Goal: Navigation & Orientation: Find specific page/section

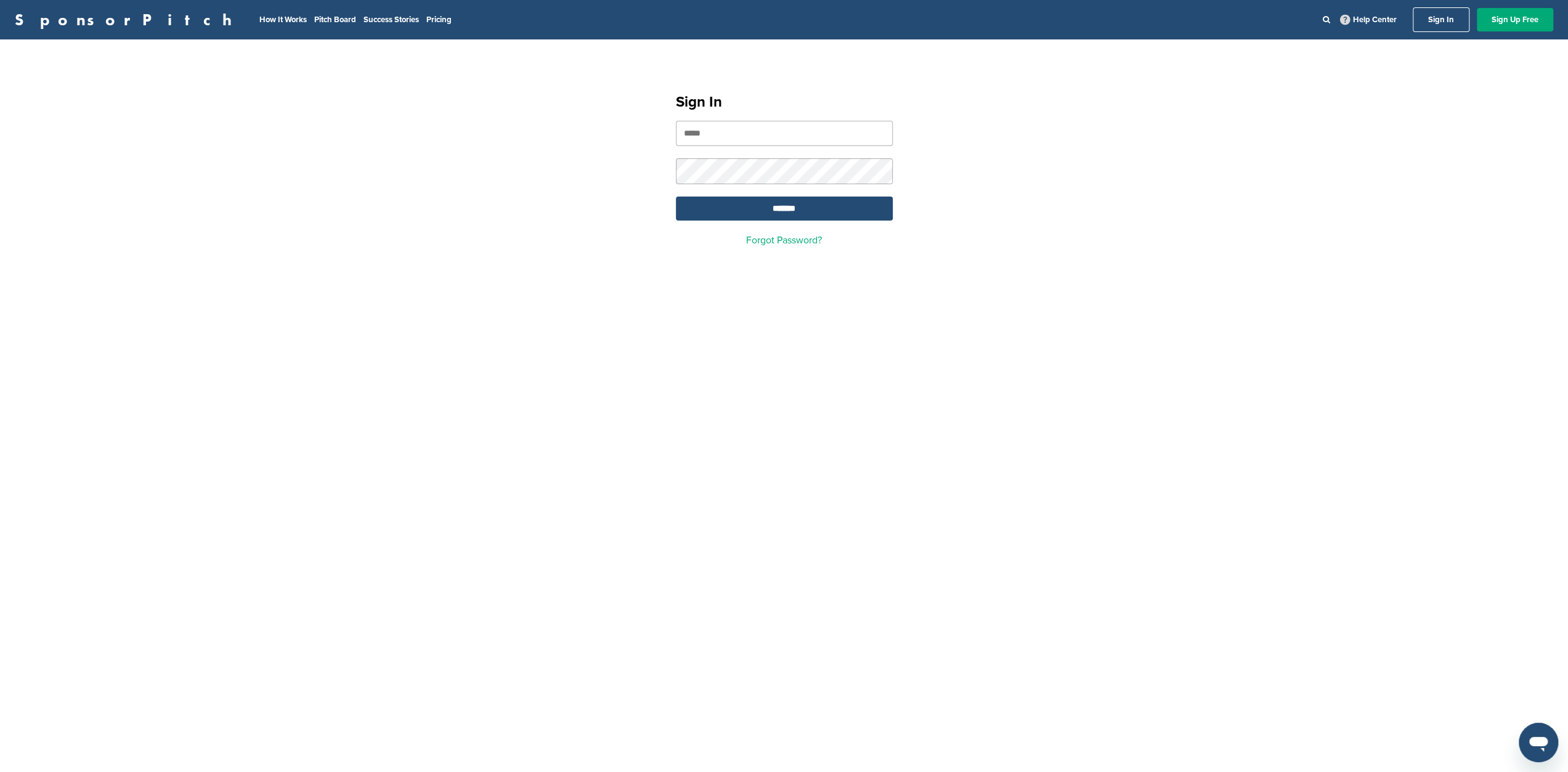
click at [743, 140] on input "email" at bounding box center [784, 133] width 217 height 26
type input "**********"
click at [756, 211] on input "*******" at bounding box center [784, 208] width 217 height 24
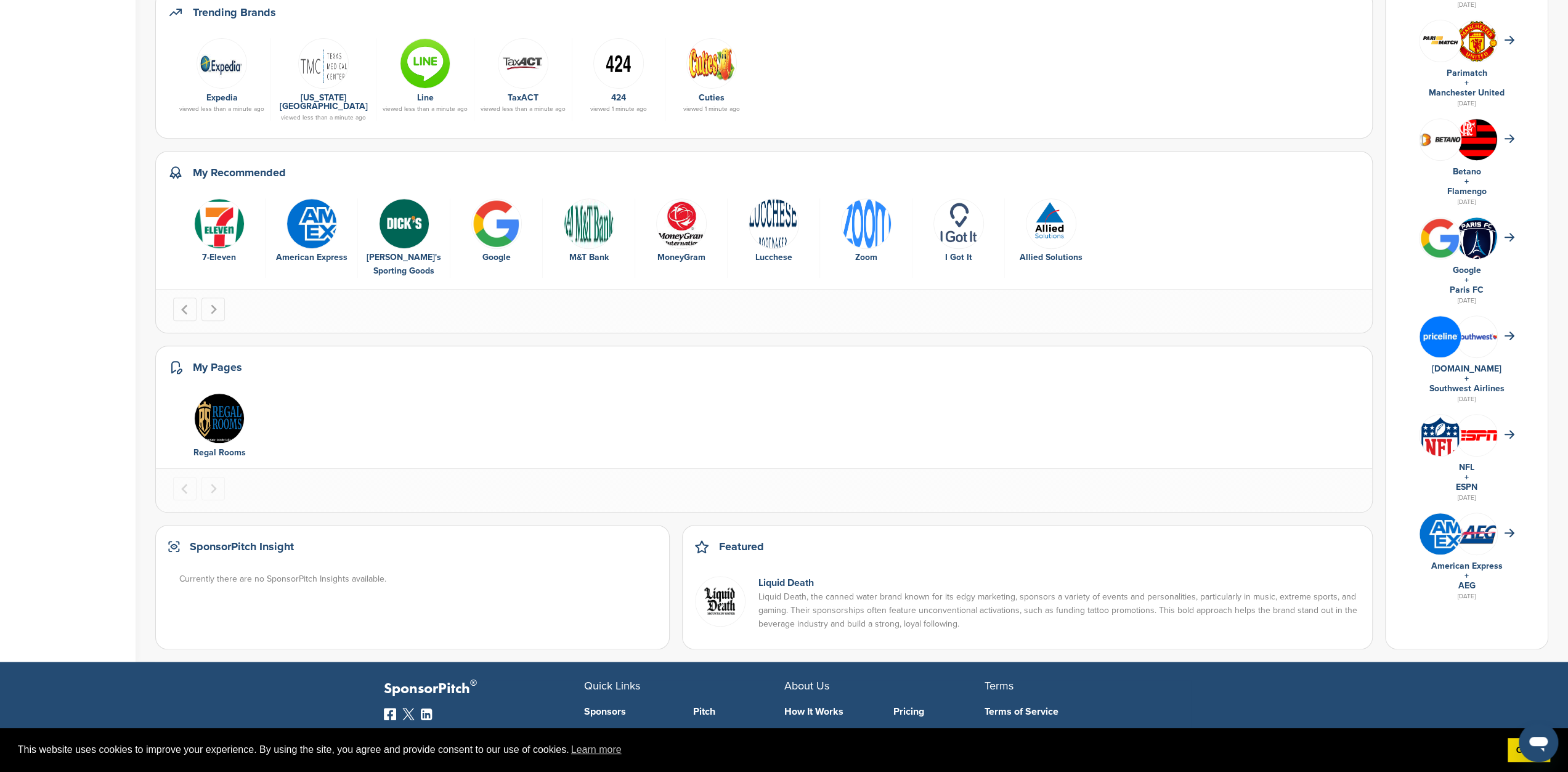
scroll to position [493, 0]
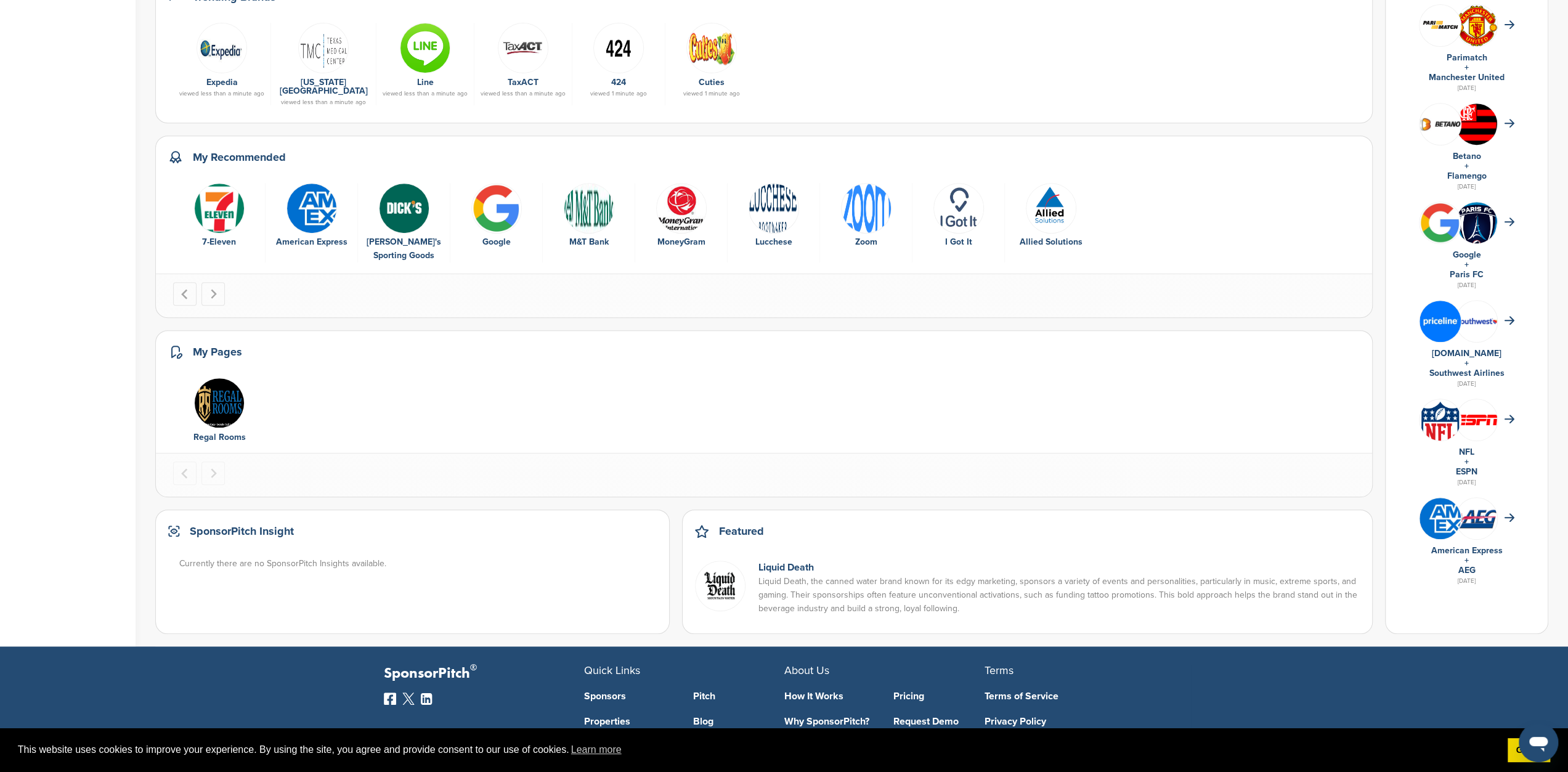
click at [206, 432] on link "Regal Rooms" at bounding box center [219, 437] width 52 height 11
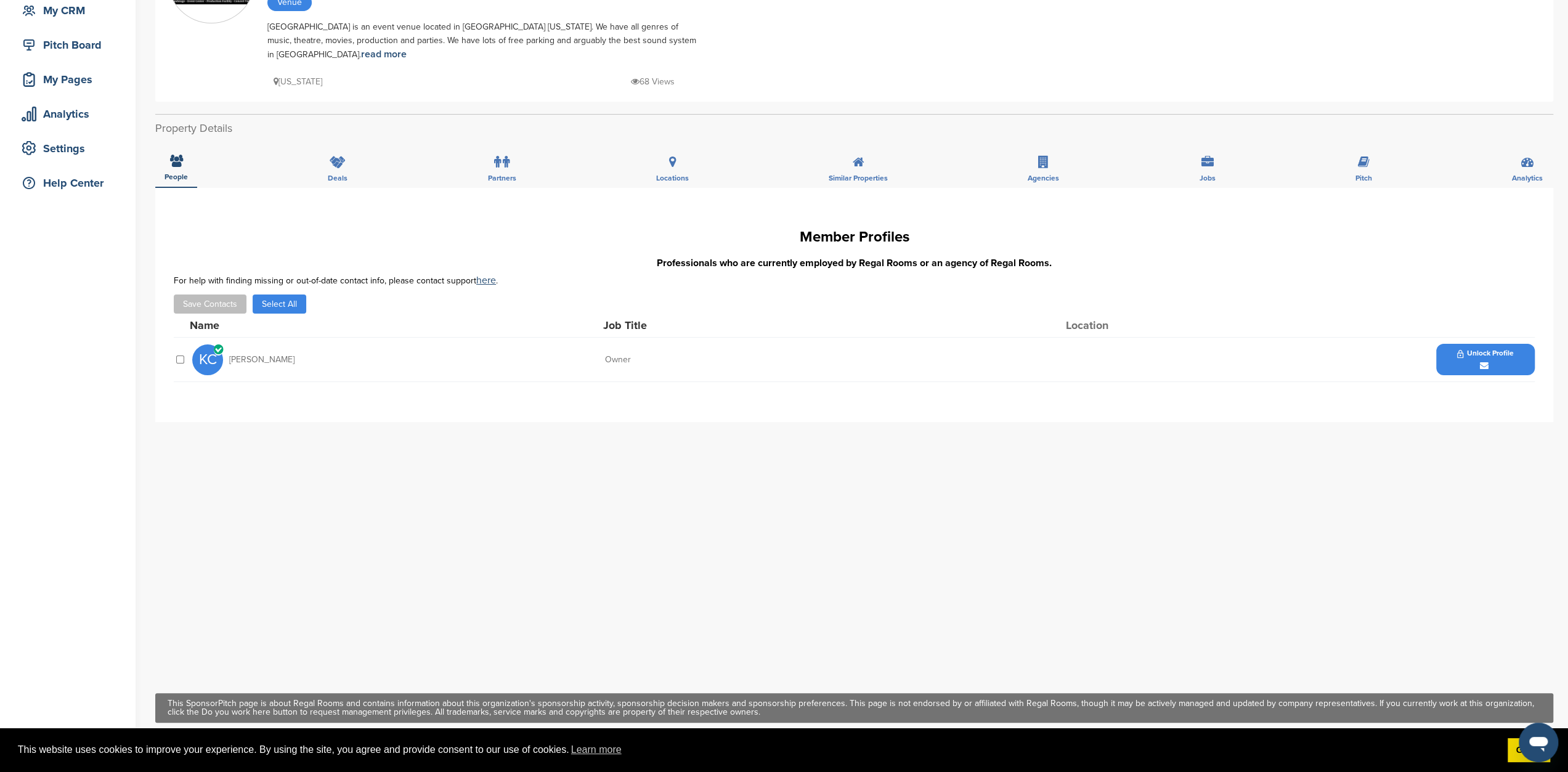
scroll to position [62, 0]
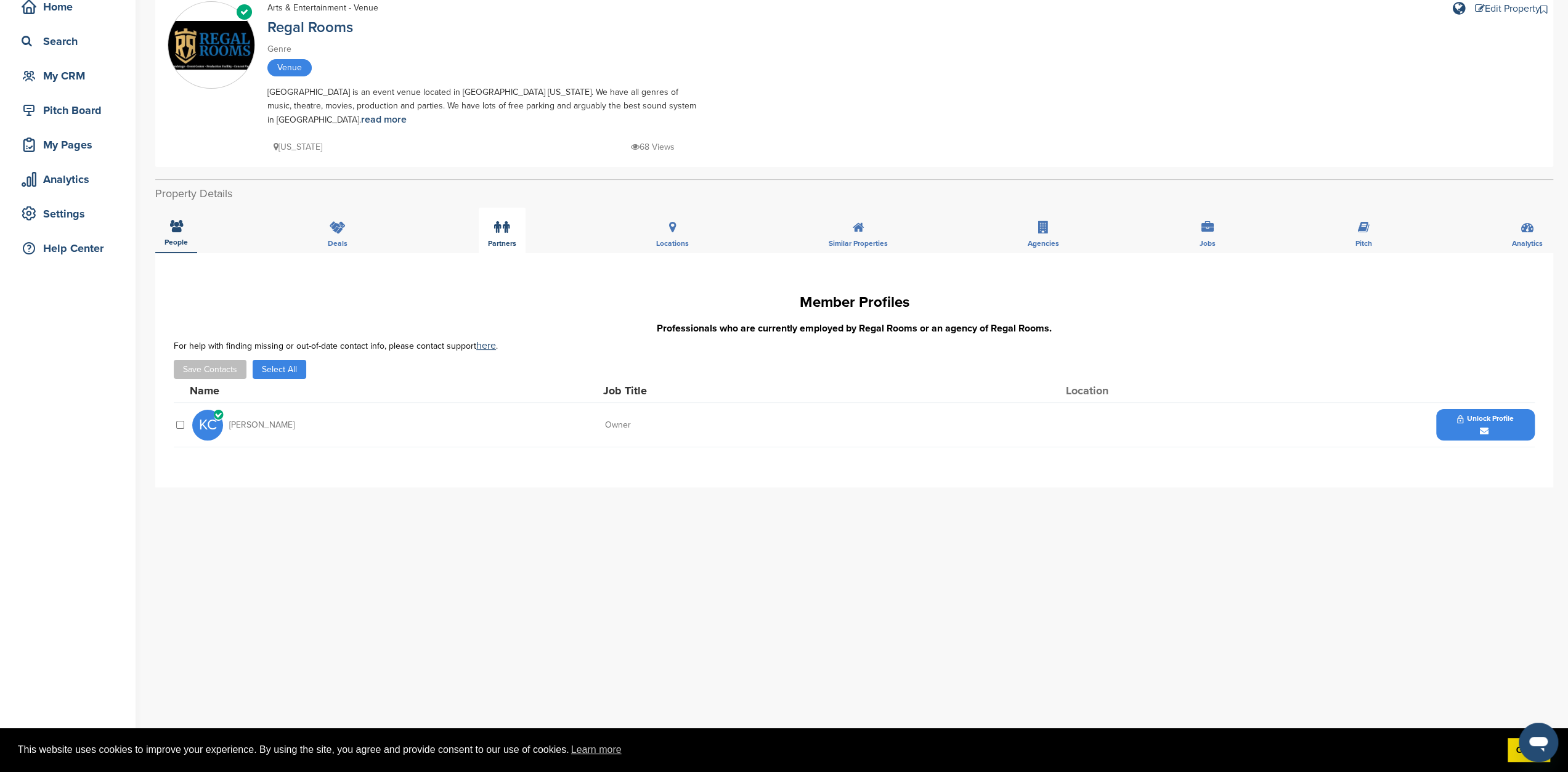
click at [504, 221] on icon at bounding box center [506, 227] width 7 height 12
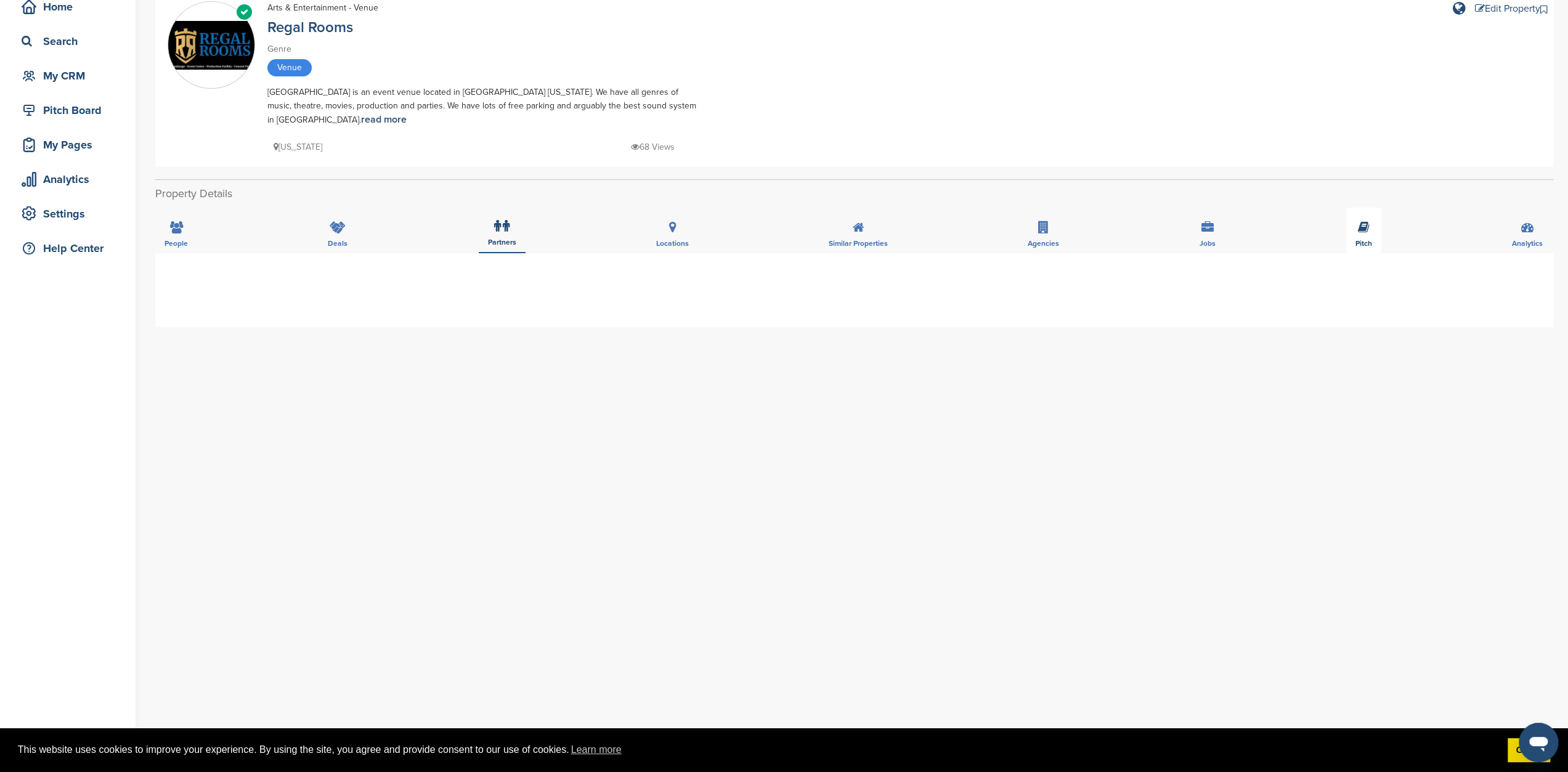
click at [1366, 221] on icon at bounding box center [1363, 227] width 11 height 12
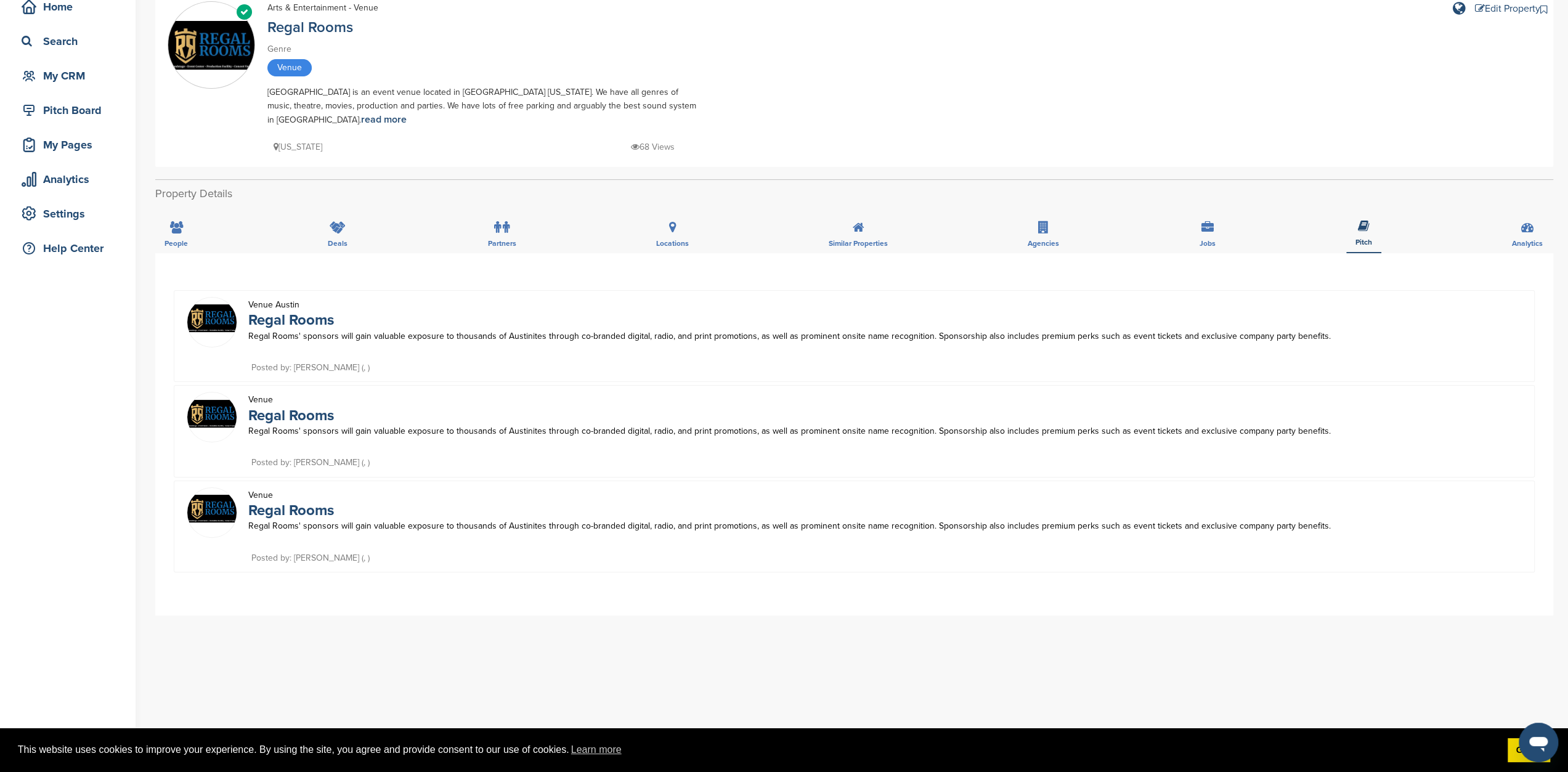
click at [215, 306] on img at bounding box center [212, 318] width 49 height 27
click at [278, 329] on p "Regal Rooms' sponsors will gain valuable exposure to thousands of Austinites th…" at bounding box center [879, 336] width 1261 height 15
click at [52, 78] on div "My CRM" at bounding box center [71, 75] width 105 height 22
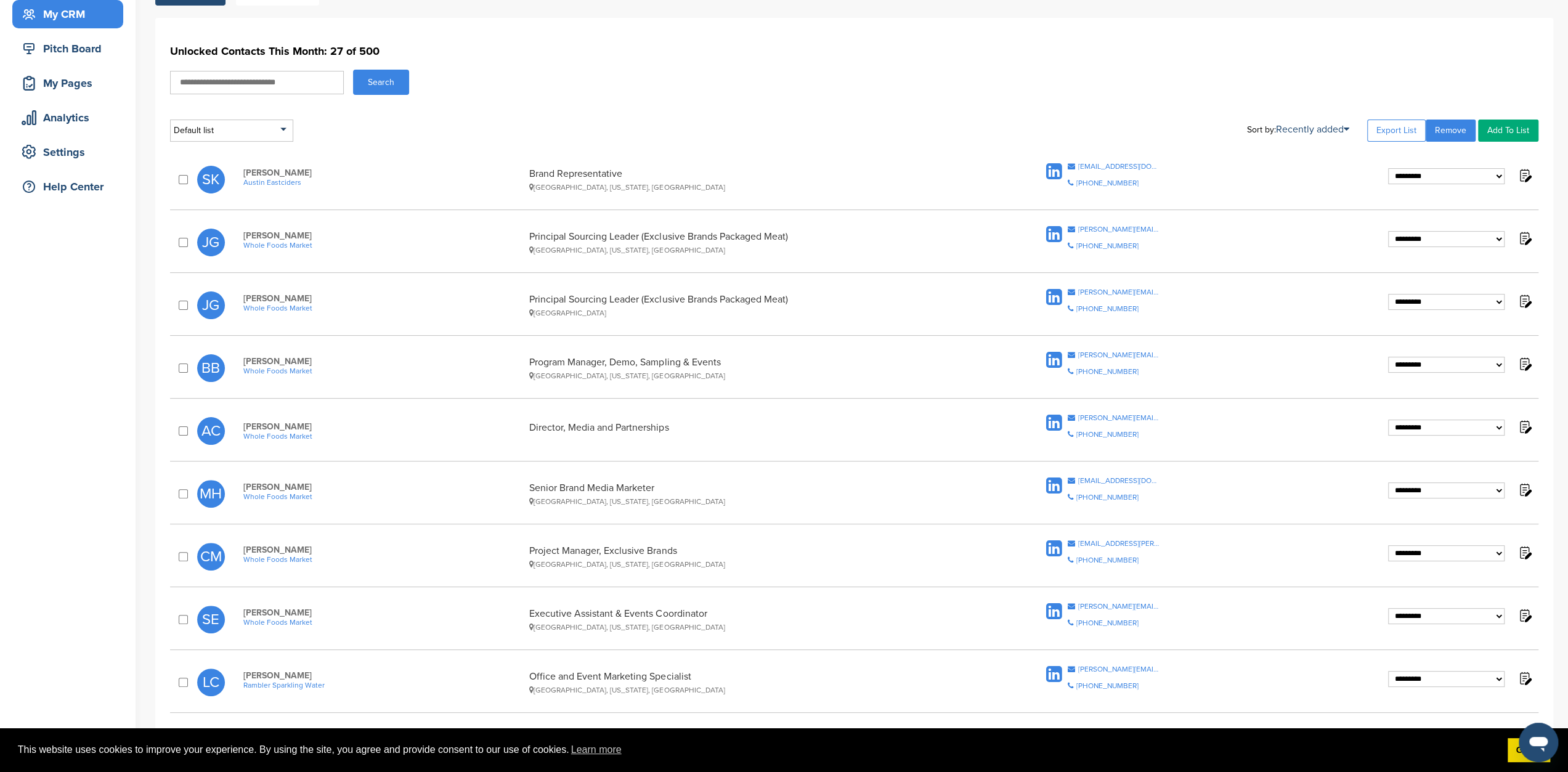
scroll to position [121, 0]
